Goal: Task Accomplishment & Management: Use online tool/utility

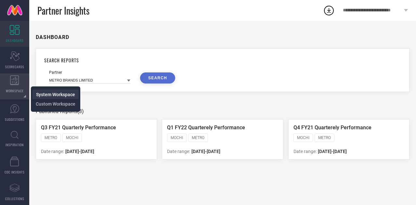
click at [50, 94] on span "System Workspace" at bounding box center [55, 94] width 39 height 5
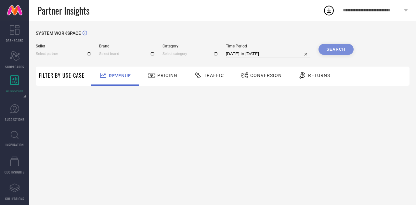
type input "All"
type input "1 STOP FASHION"
type input "All"
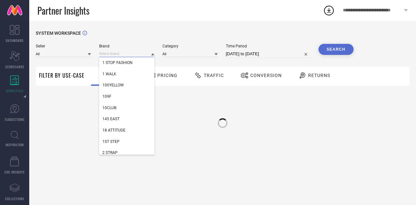
click at [108, 55] on input at bounding box center [126, 53] width 55 height 7
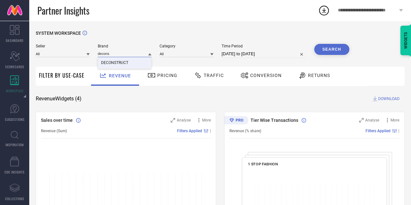
type input "decons"
click at [110, 66] on div "DECONSTRUCT" at bounding box center [125, 62] width 54 height 11
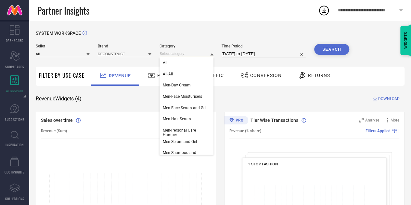
click at [189, 55] on input at bounding box center [186, 53] width 54 height 7
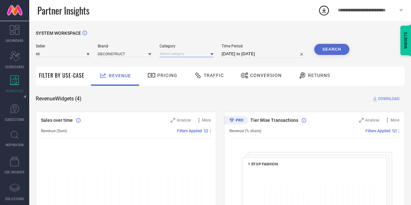
drag, startPoint x: 190, startPoint y: 55, endPoint x: 213, endPoint y: 54, distance: 22.8
click at [213, 54] on div at bounding box center [186, 53] width 54 height 7
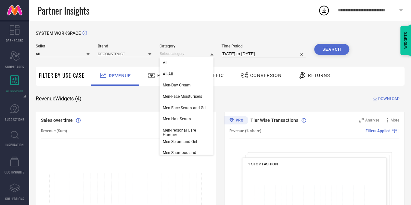
click at [213, 54] on icon at bounding box center [211, 54] width 3 height 3
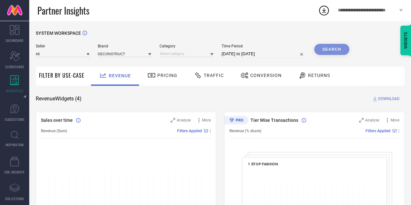
click at [213, 54] on icon at bounding box center [211, 54] width 3 height 3
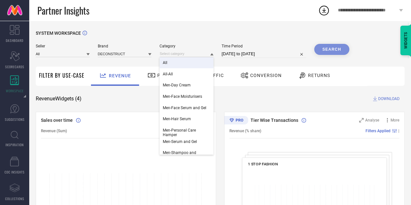
click at [194, 64] on div "All" at bounding box center [186, 62] width 54 height 11
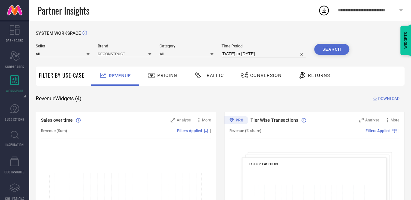
select select "6"
select select "2025"
select select "7"
select select "2025"
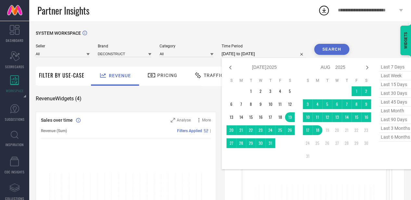
click at [256, 52] on input "[DATE] to [DATE]" at bounding box center [263, 54] width 84 height 8
click at [230, 68] on icon at bounding box center [230, 68] width 8 height 8
select select "4"
select select "2025"
select select "5"
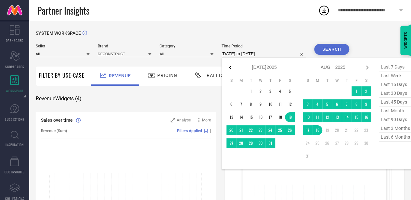
select select "2025"
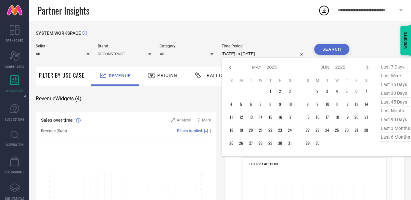
click at [230, 68] on icon at bounding box center [230, 68] width 8 height 8
select select "3"
select select "2025"
select select "4"
select select "2025"
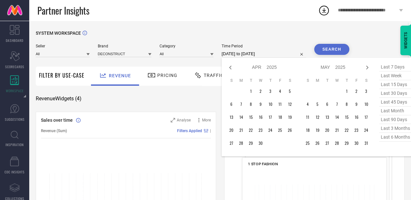
click at [230, 68] on icon at bounding box center [230, 68] width 8 height 8
select select "2"
select select "2025"
select select "3"
select select "2025"
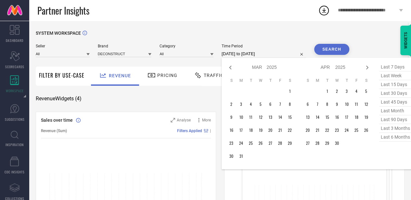
click at [230, 68] on icon at bounding box center [230, 68] width 8 height 8
select select "1"
select select "2025"
select select "2"
select select "2025"
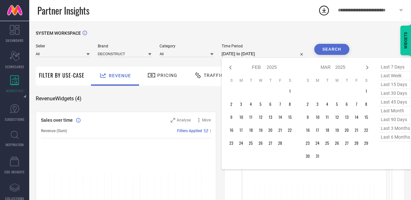
click at [230, 68] on icon at bounding box center [230, 68] width 8 height 8
select select "2025"
select select "1"
select select "2025"
type input "After [DATE]"
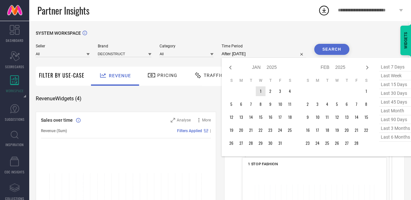
click at [261, 91] on td "1" at bounding box center [261, 91] width 10 height 10
click at [366, 67] on icon at bounding box center [367, 68] width 8 height 8
select select "1"
select select "2025"
select select "2"
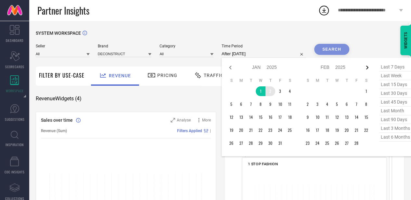
select select "2025"
click at [366, 67] on icon at bounding box center [367, 68] width 8 height 8
select select "2"
select select "2025"
select select "3"
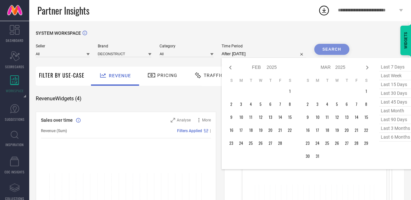
select select "2025"
click at [366, 67] on icon at bounding box center [367, 68] width 8 height 8
select select "3"
select select "2025"
select select "4"
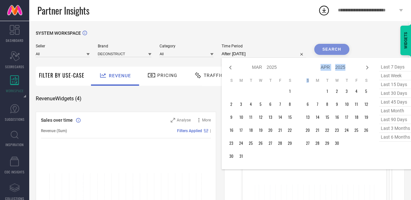
select select "2025"
click at [366, 67] on icon at bounding box center [367, 68] width 8 height 8
select select "4"
select select "2025"
select select "5"
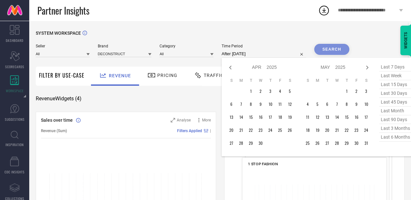
select select "2025"
click at [366, 67] on icon at bounding box center [367, 68] width 8 height 8
select select "5"
select select "2025"
select select "6"
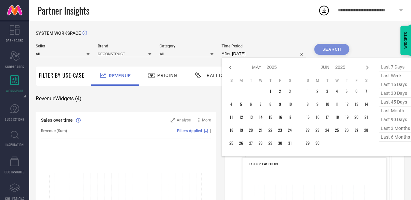
select select "2025"
click at [366, 67] on icon at bounding box center [367, 68] width 8 height 8
select select "6"
select select "2025"
select select "7"
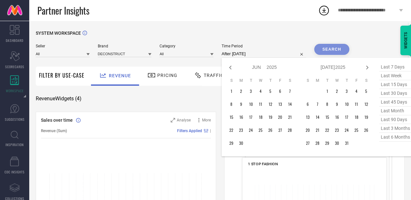
select select "2025"
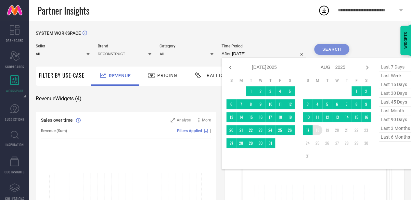
type input "[DATE] to [DATE]"
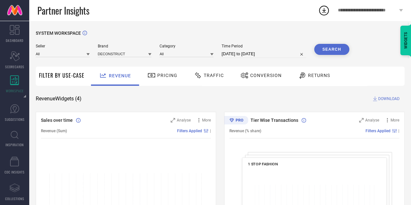
click at [331, 48] on button "Search" at bounding box center [331, 49] width 35 height 11
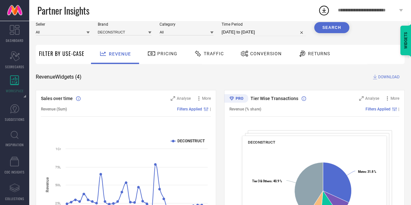
scroll to position [22, 0]
click at [167, 53] on span "Pricing" at bounding box center [167, 53] width 20 height 5
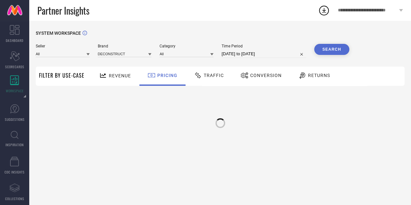
scroll to position [0, 0]
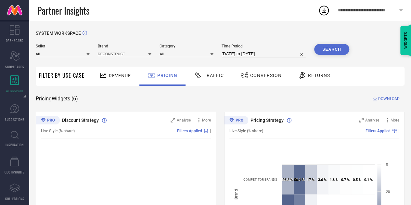
click at [385, 99] on span "DOWNLOAD" at bounding box center [388, 98] width 21 height 6
